Goal: Task Accomplishment & Management: Manage account settings

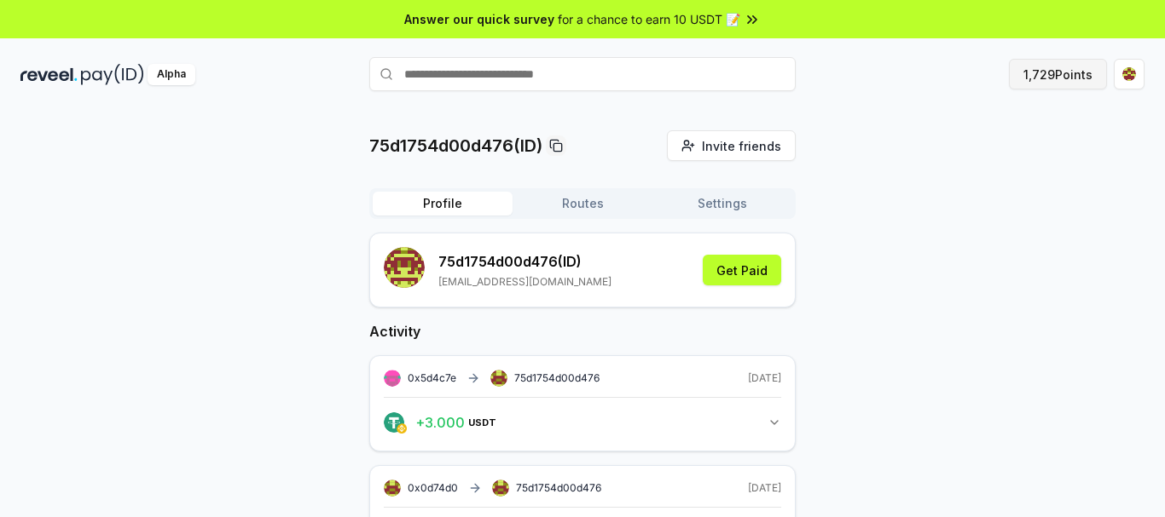
click at [1046, 80] on button "1,729 Points" at bounding box center [1058, 74] width 98 height 31
